Goal: Use online tool/utility: Utilize a website feature to perform a specific function

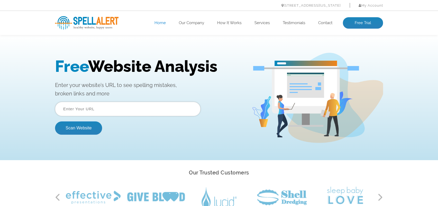
click at [101, 109] on input "text" at bounding box center [128, 109] width 146 height 14
type input "https://brightstarllc.com/"
click at [76, 126] on button "Scan Website" at bounding box center [78, 127] width 47 height 13
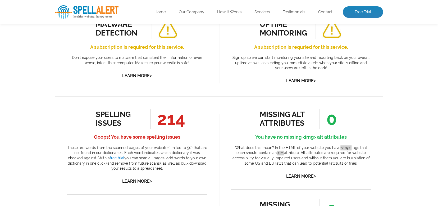
scroll to position [212, 0]
drag, startPoint x: 102, startPoint y: 112, endPoint x: 132, endPoint y: 124, distance: 32.0
click at [132, 124] on div "spelling issues 214 Ooops! You have some spelling issues These are words from t…" at bounding box center [137, 146] width 140 height 76
copy div "spelling issues"
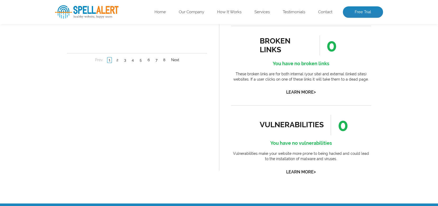
scroll to position [397, 0]
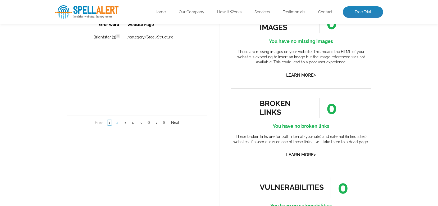
click at [118, 121] on link "2" at bounding box center [117, 122] width 4 height 5
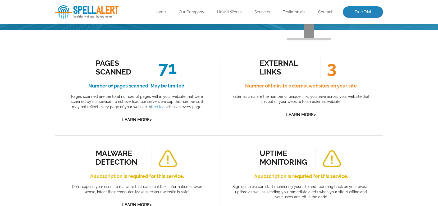
scroll to position [53, 0]
